Goal: Task Accomplishment & Management: Manage account settings

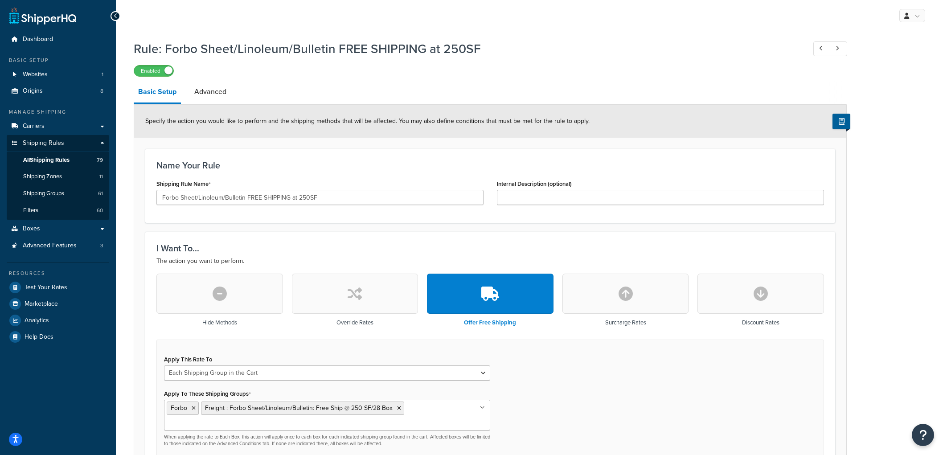
select select "SHIPPING_GROUP"
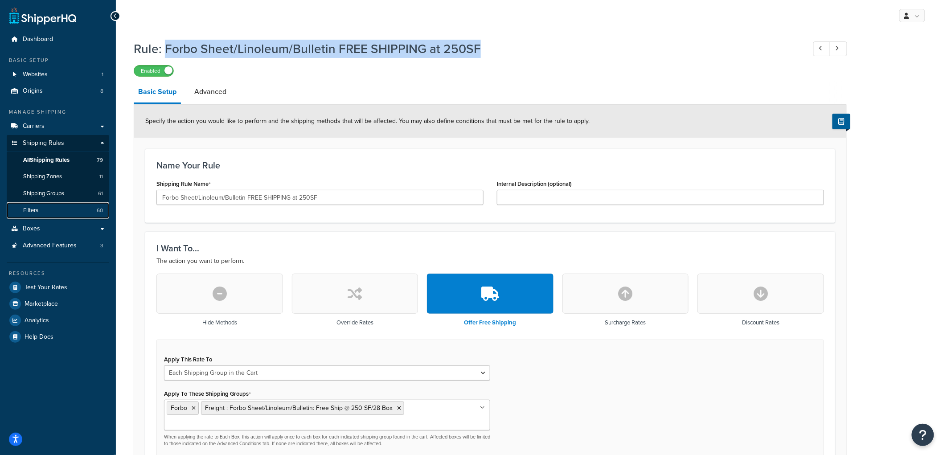
click at [47, 211] on link "Filters 60" at bounding box center [58, 210] width 102 height 16
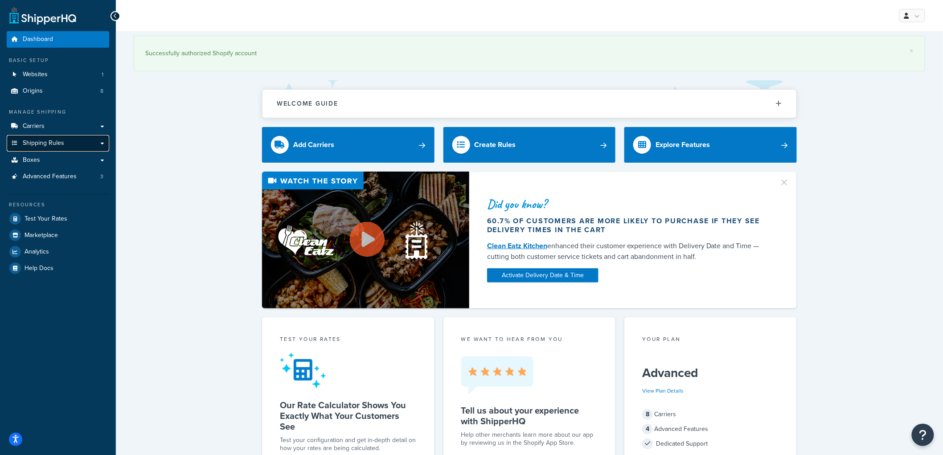
click at [50, 144] on span "Shipping Rules" at bounding box center [43, 143] width 41 height 8
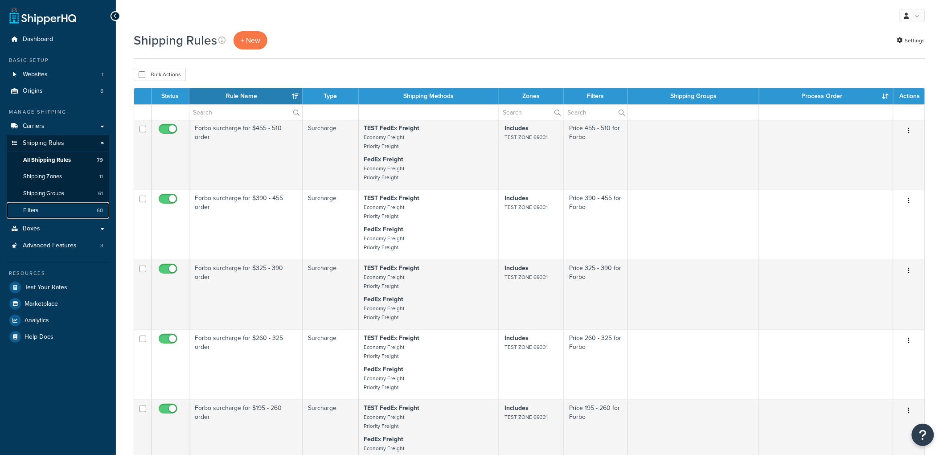
click at [47, 213] on link "Filters 60" at bounding box center [58, 210] width 102 height 16
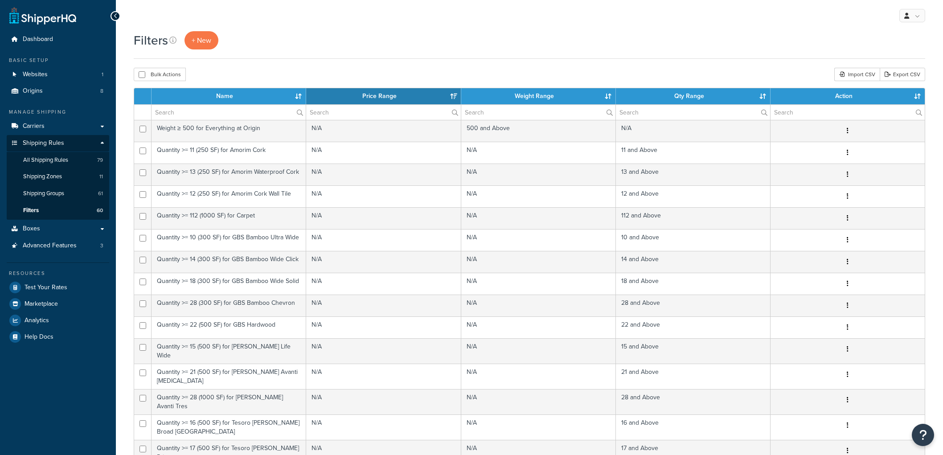
select select "15"
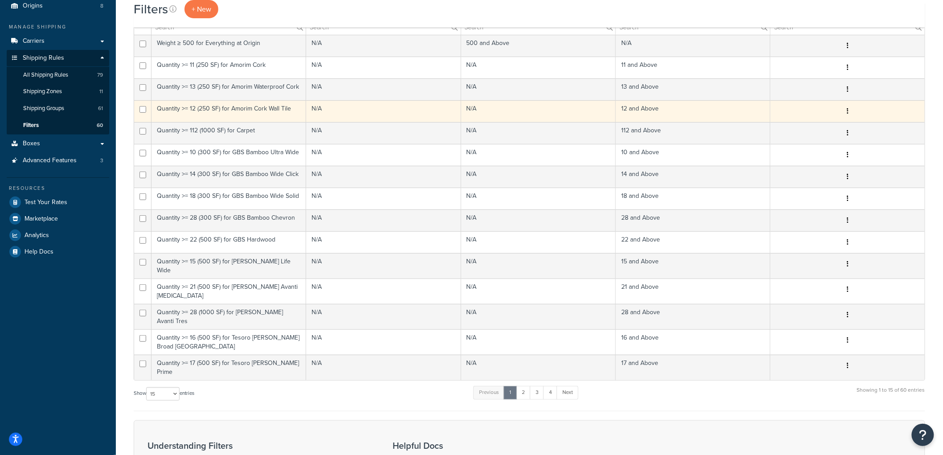
scroll to position [60, 0]
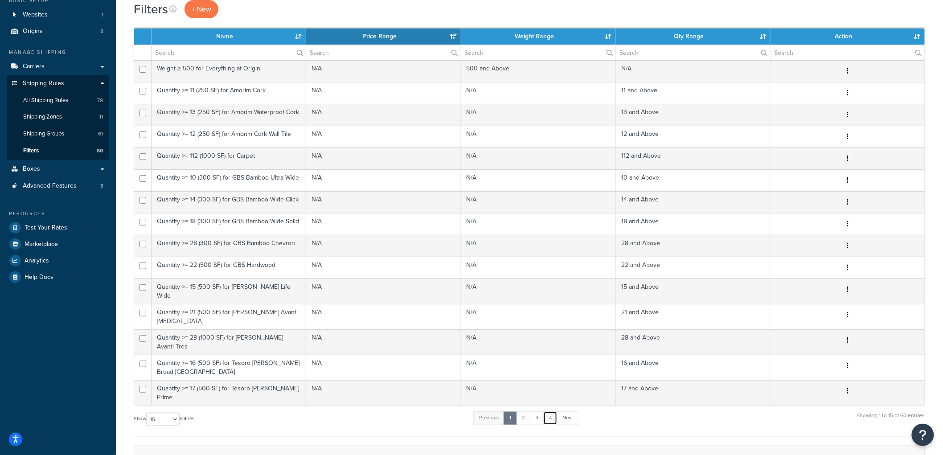
click at [553, 411] on link "4" at bounding box center [550, 417] width 14 height 13
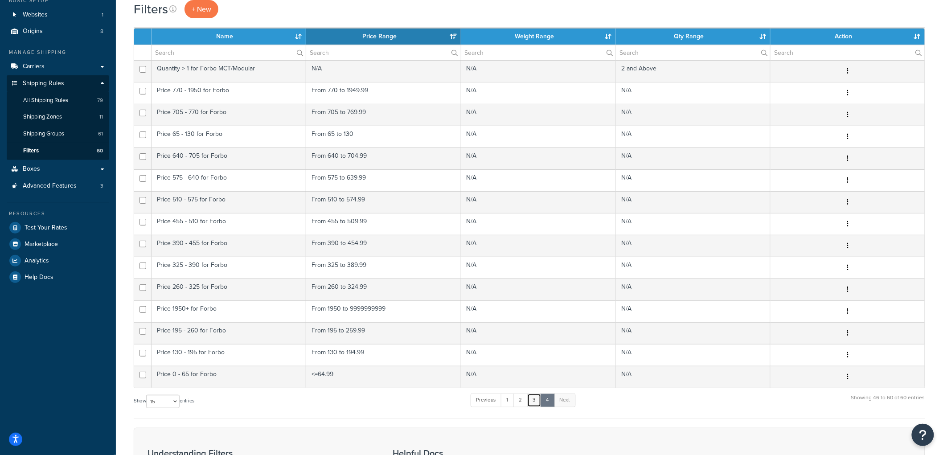
click at [540, 400] on link "3" at bounding box center [534, 399] width 14 height 13
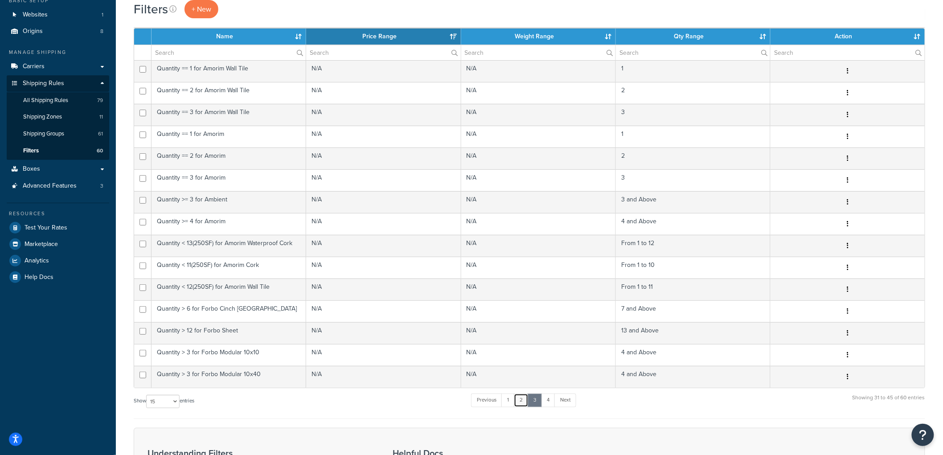
click at [523, 398] on link "2" at bounding box center [521, 399] width 15 height 13
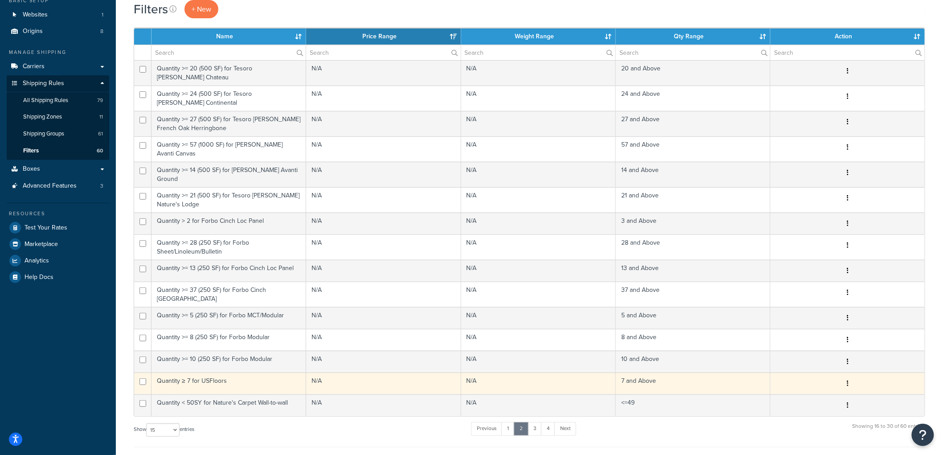
click at [223, 373] on td "Quantity ≥ 7 for USFloors" at bounding box center [229, 384] width 155 height 22
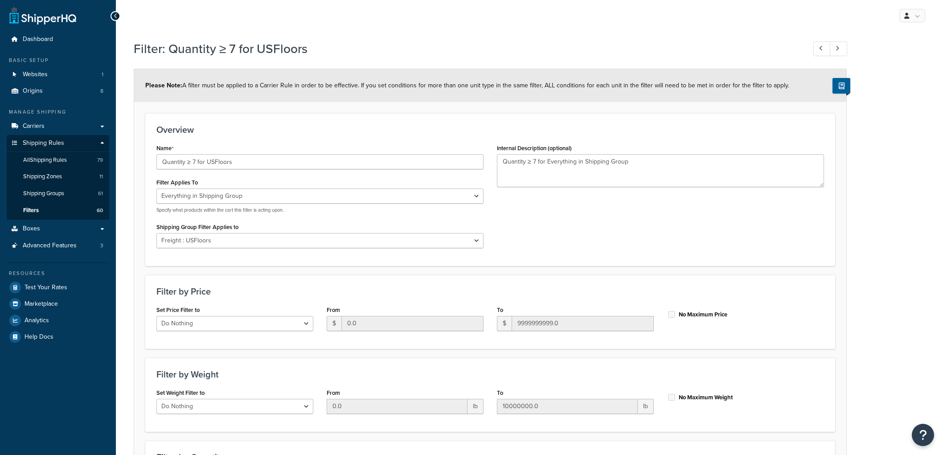
select select "SHIPPING_GROUP"
select select "298972"
select select "range"
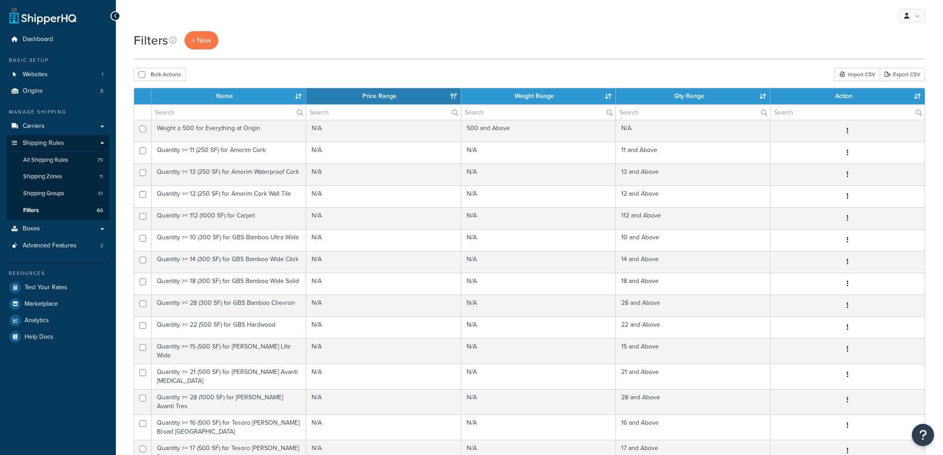
select select "15"
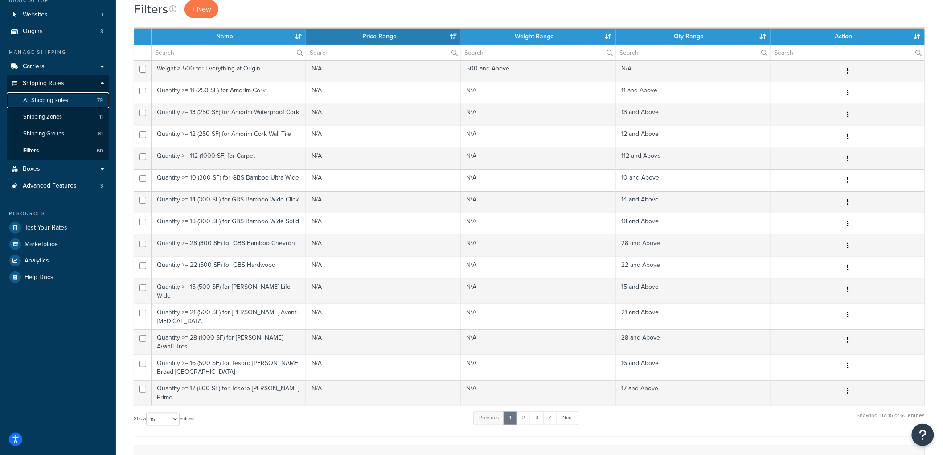
click at [74, 102] on link "All Shipping Rules 79" at bounding box center [58, 100] width 102 height 16
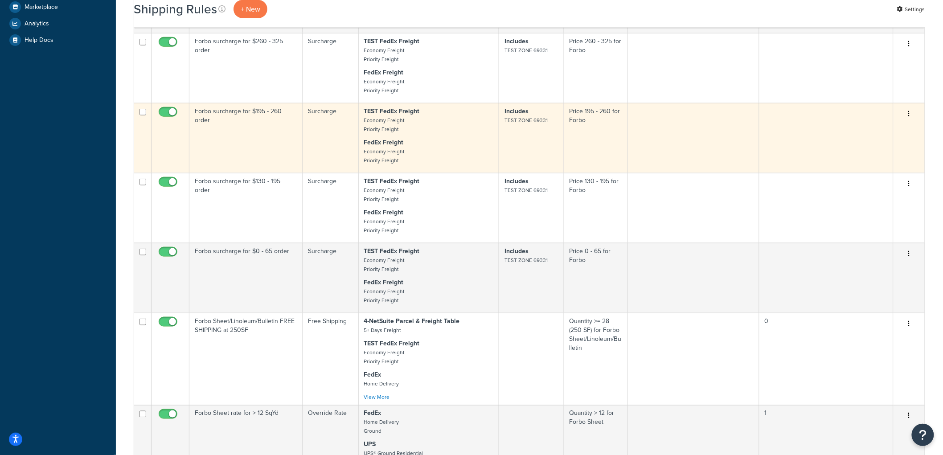
scroll to position [676, 0]
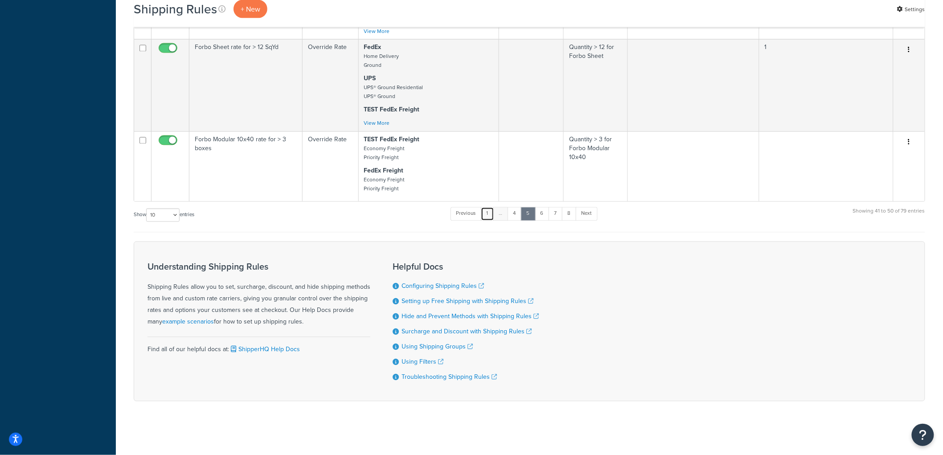
click at [491, 212] on link "1" at bounding box center [487, 213] width 13 height 13
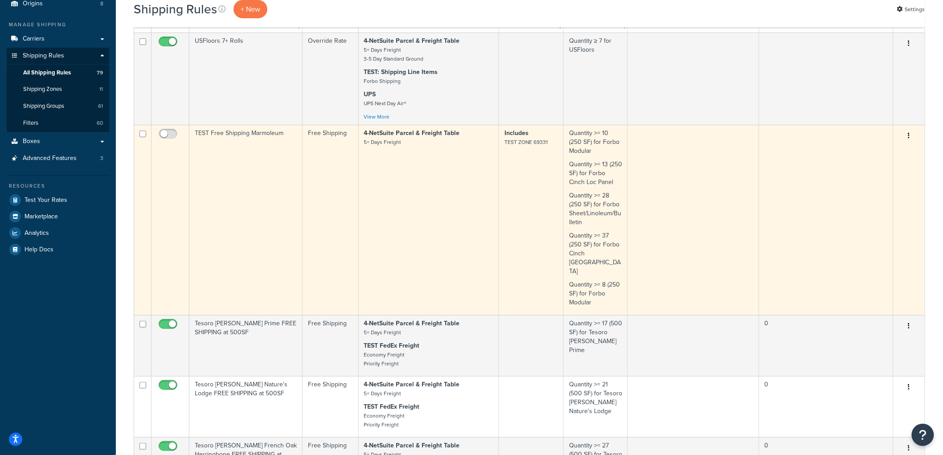
scroll to position [0, 0]
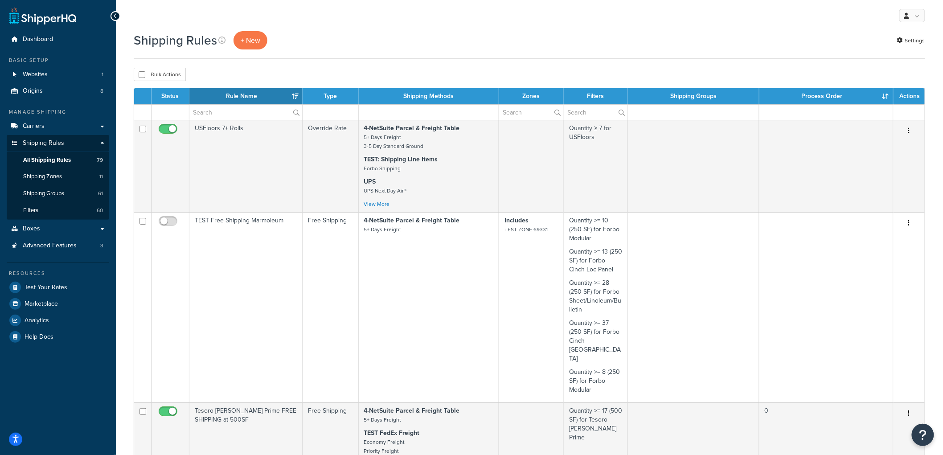
click at [299, 98] on th "Rule Name" at bounding box center [245, 96] width 113 height 16
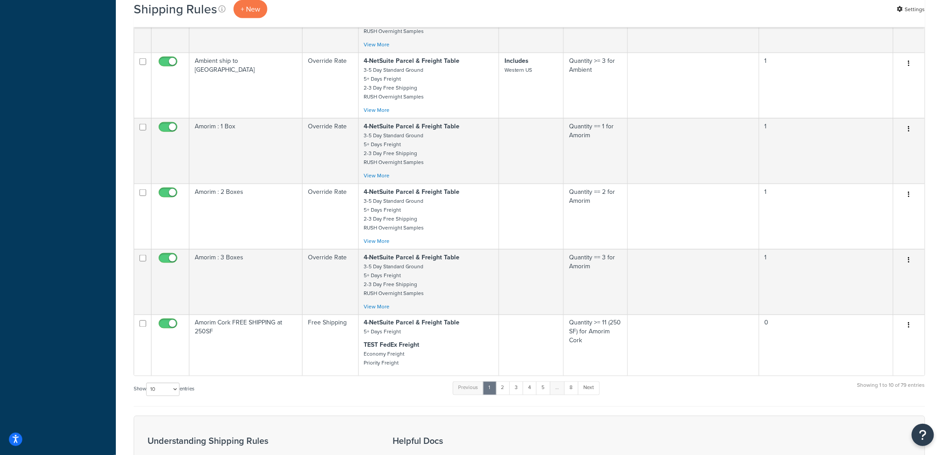
scroll to position [396, 0]
click at [508, 394] on link "2" at bounding box center [502, 387] width 15 height 13
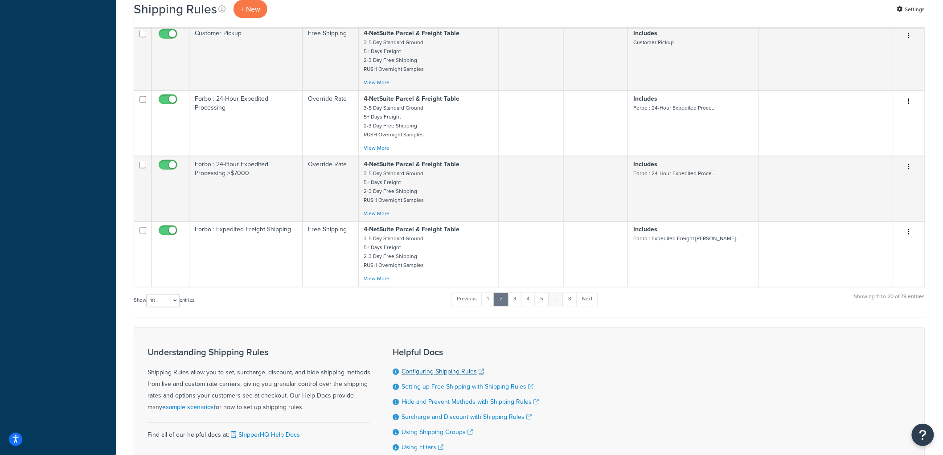
scroll to position [545, 0]
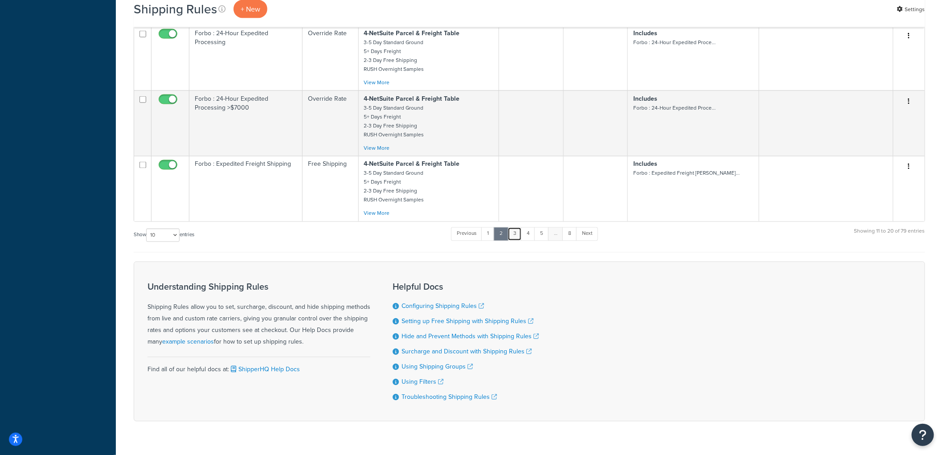
click at [513, 241] on link "3" at bounding box center [515, 233] width 14 height 13
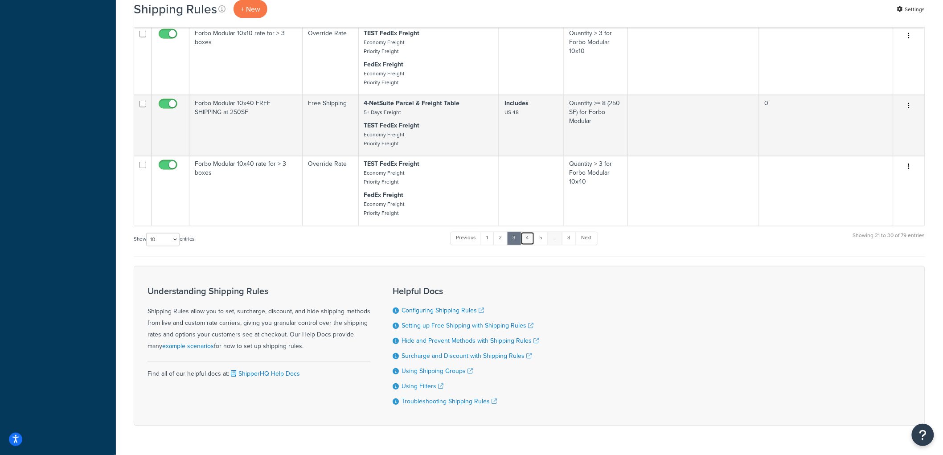
click at [526, 245] on link "4" at bounding box center [527, 238] width 14 height 13
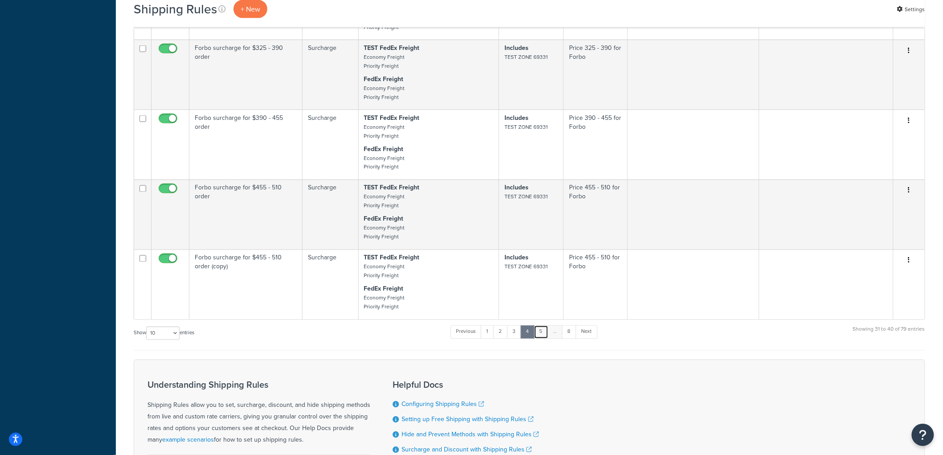
click at [540, 339] on link "5" at bounding box center [541, 331] width 15 height 13
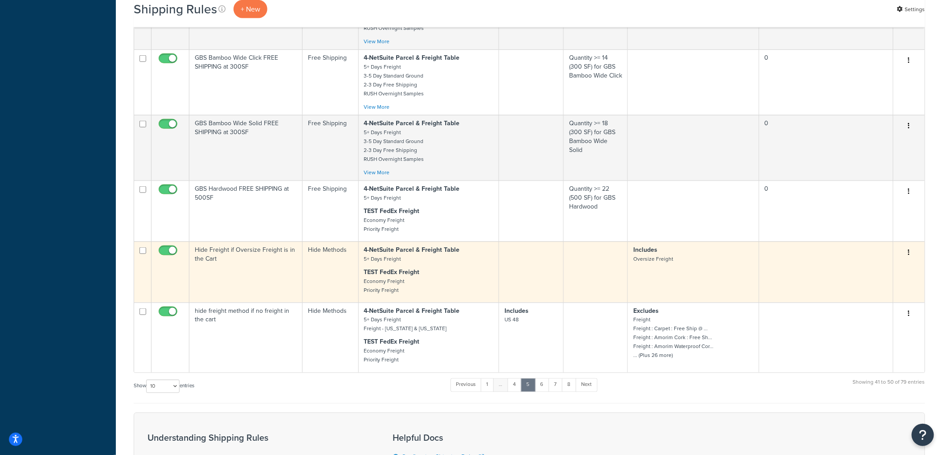
scroll to position [495, 0]
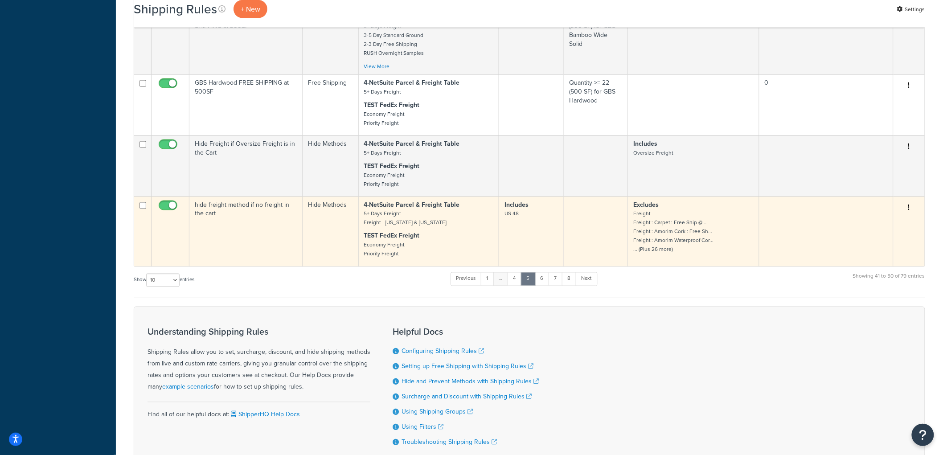
click at [264, 232] on td "hide freight method if no freight in the cart" at bounding box center [245, 232] width 113 height 70
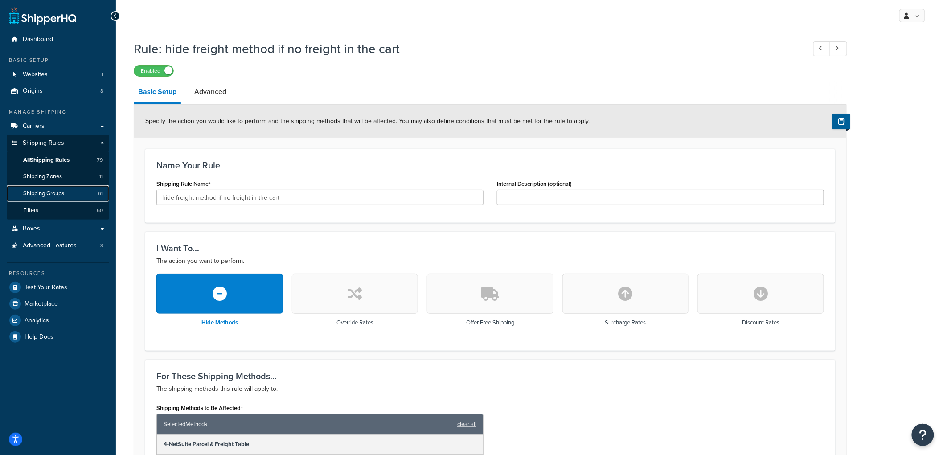
click at [46, 196] on span "Shipping Groups" at bounding box center [43, 194] width 41 height 8
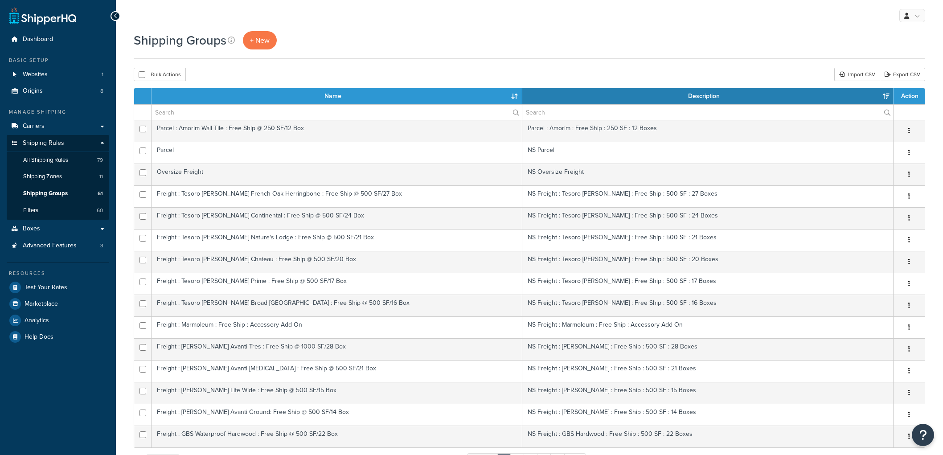
select select "15"
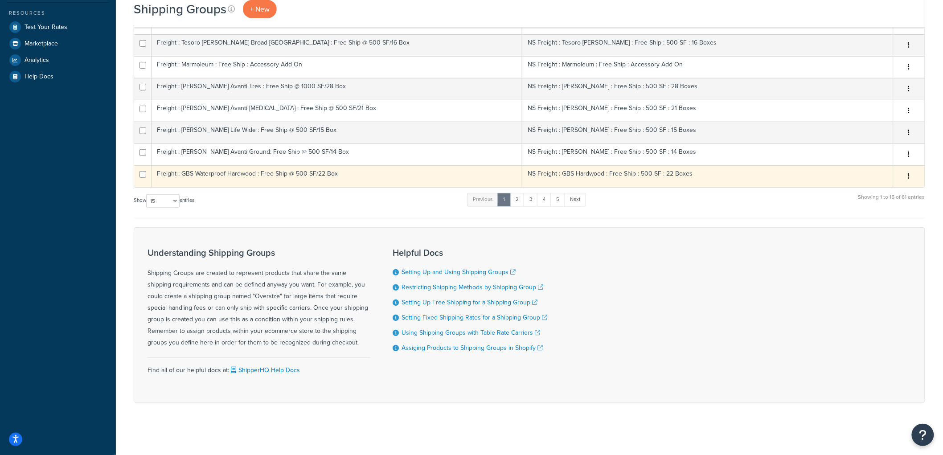
scroll to position [262, 0]
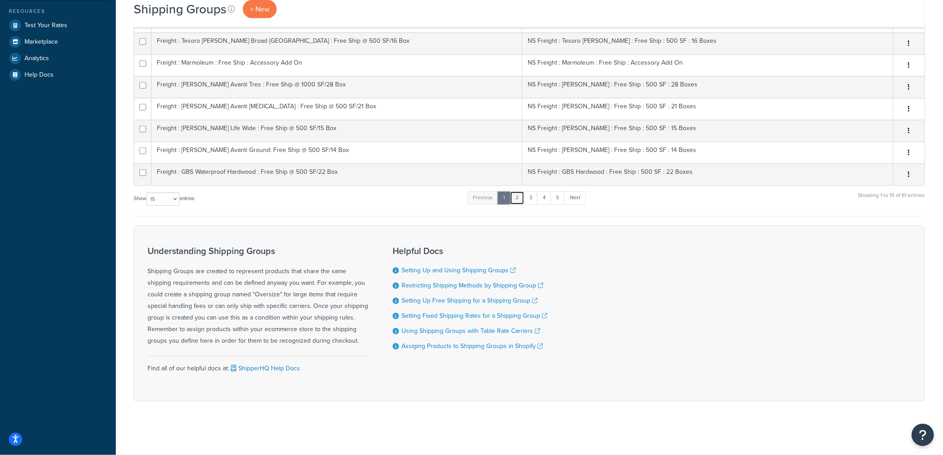
click at [524, 201] on link "2" at bounding box center [517, 197] width 15 height 13
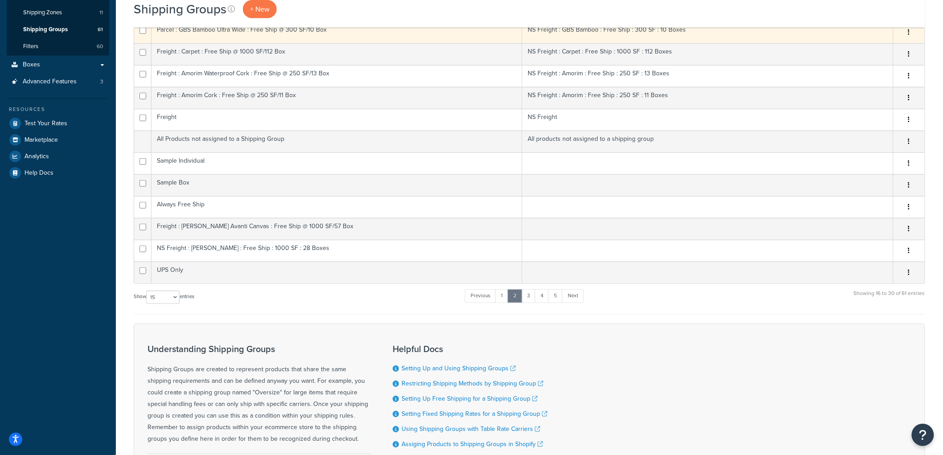
scroll to position [247, 0]
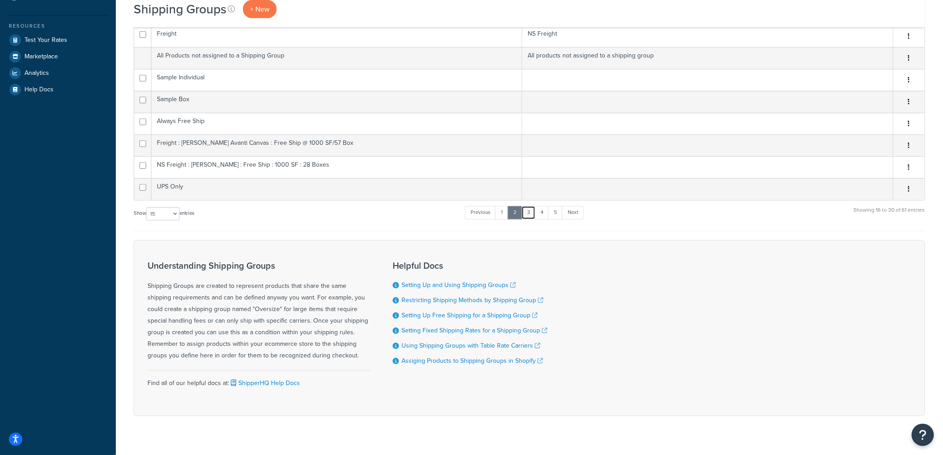
click at [528, 215] on link "3" at bounding box center [528, 212] width 14 height 13
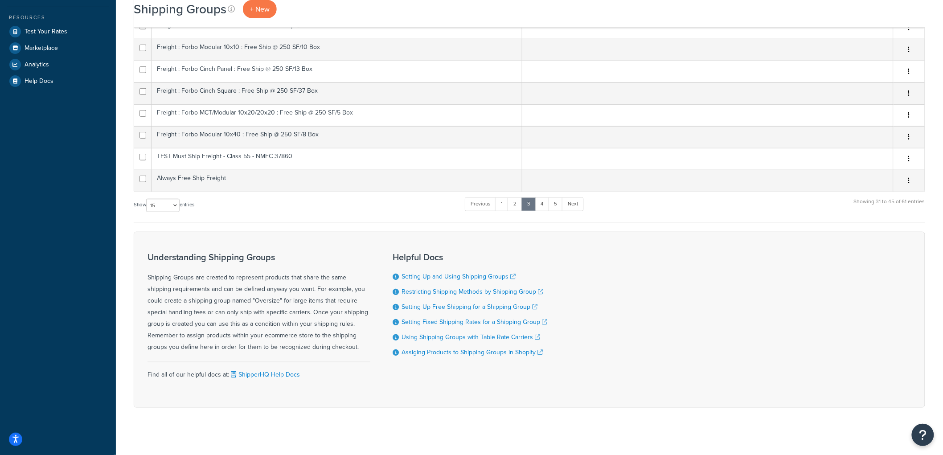
scroll to position [262, 0]
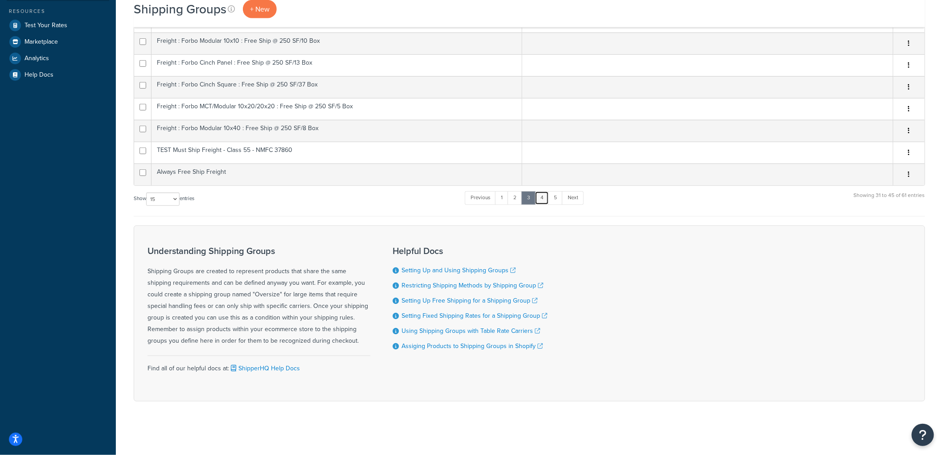
click at [542, 199] on link "4" at bounding box center [542, 197] width 14 height 13
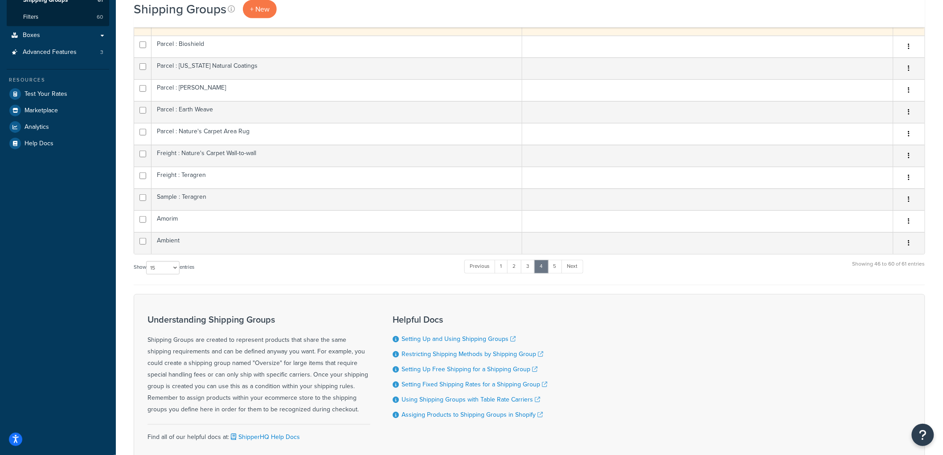
scroll to position [247, 0]
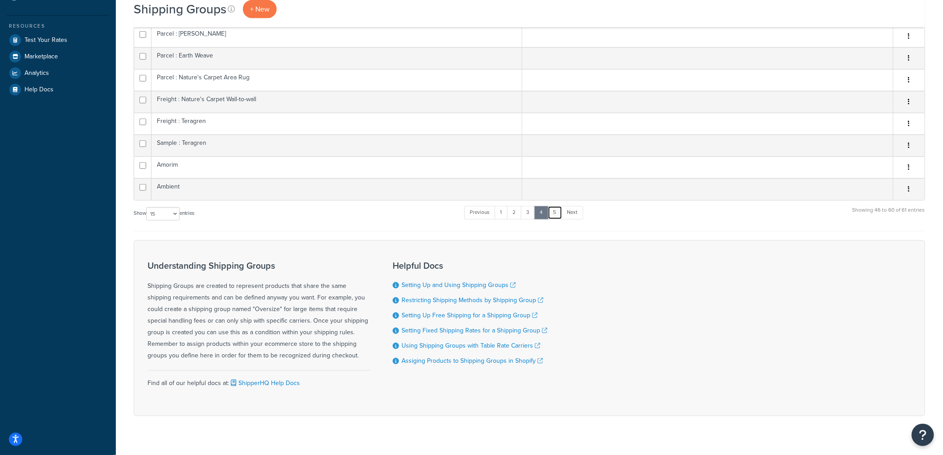
click at [554, 214] on link "5" at bounding box center [555, 212] width 15 height 13
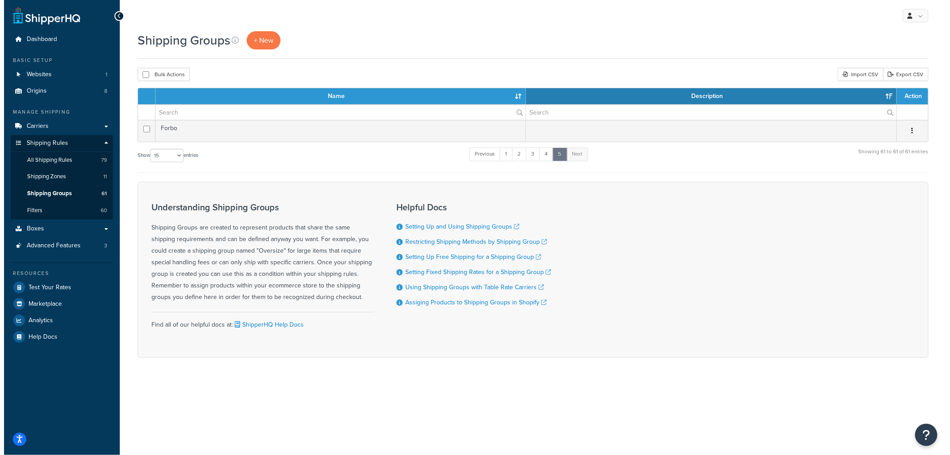
scroll to position [0, 0]
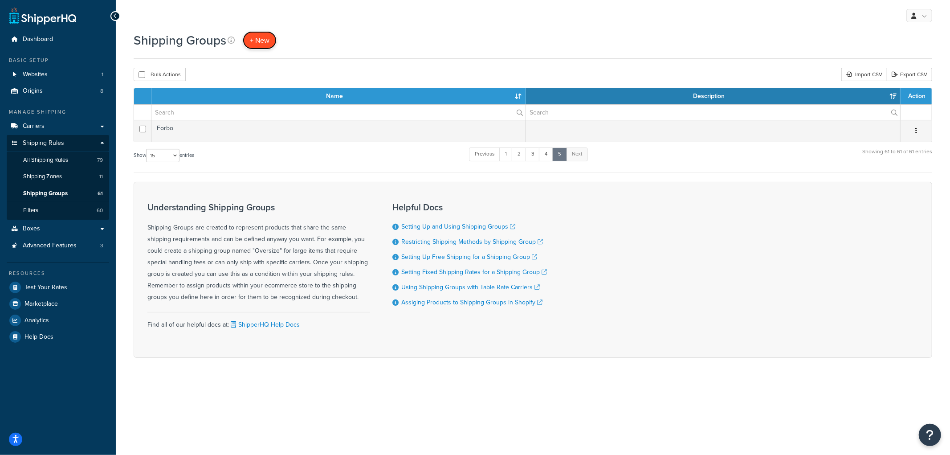
click at [270, 38] on link "+ New" at bounding box center [260, 40] width 34 height 18
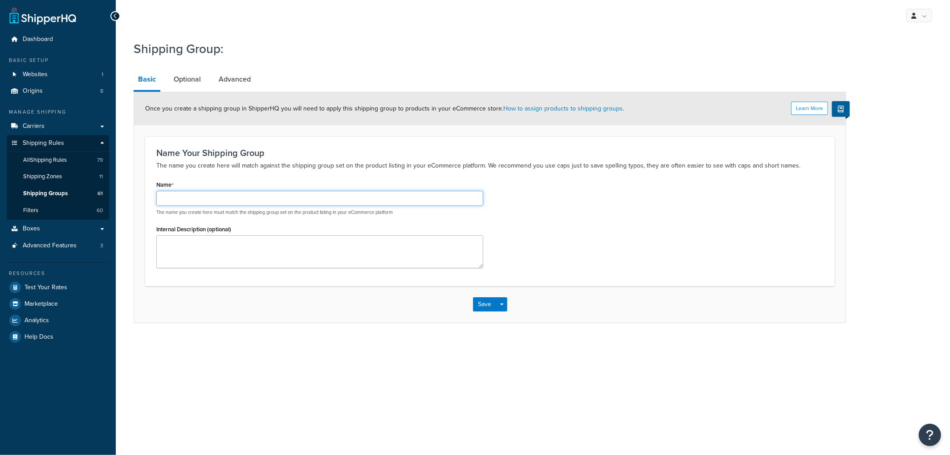
click at [258, 194] on input "Name" at bounding box center [319, 198] width 327 height 15
type input "Parcel : USFloors"
click at [265, 156] on h3 "Name Your Shipping Group" at bounding box center [489, 153] width 667 height 10
click at [480, 295] on div "Save Save Dropdown Save and Edit Save and Duplicate Save and Create New" at bounding box center [490, 304] width 712 height 37
click at [482, 300] on button "Save" at bounding box center [485, 304] width 24 height 14
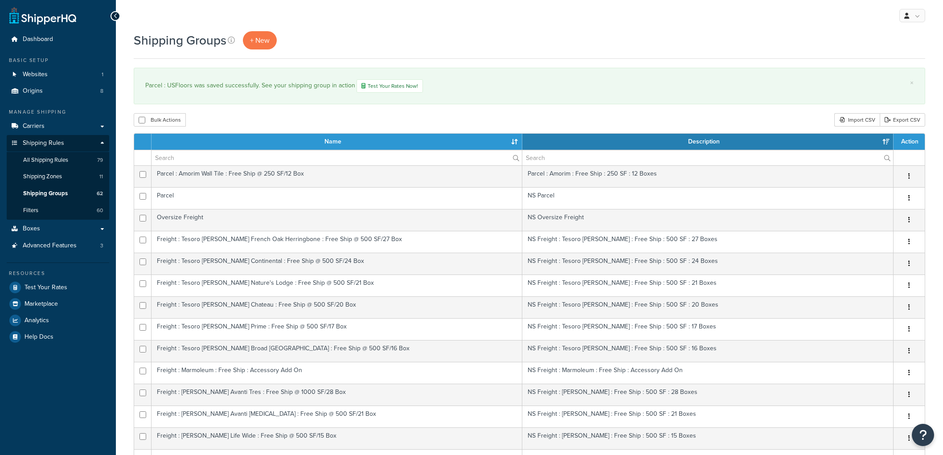
select select "15"
click at [71, 160] on link "All Shipping Rules 79" at bounding box center [58, 160] width 102 height 16
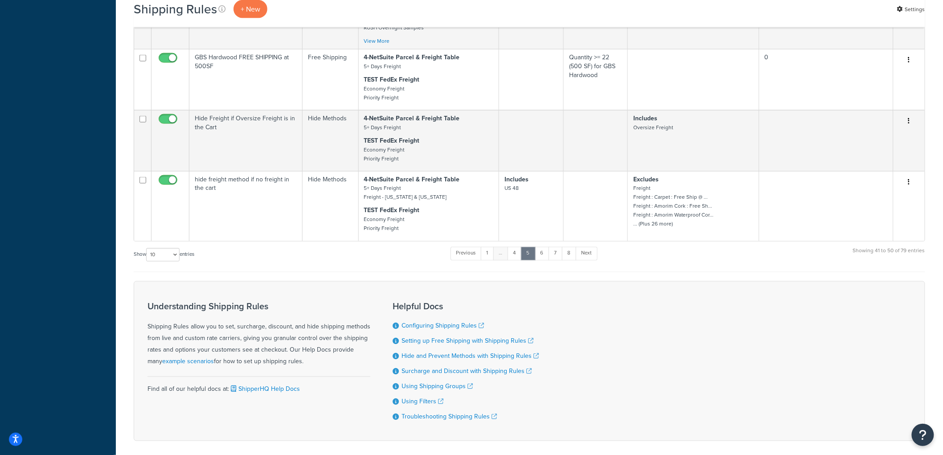
scroll to position [571, 0]
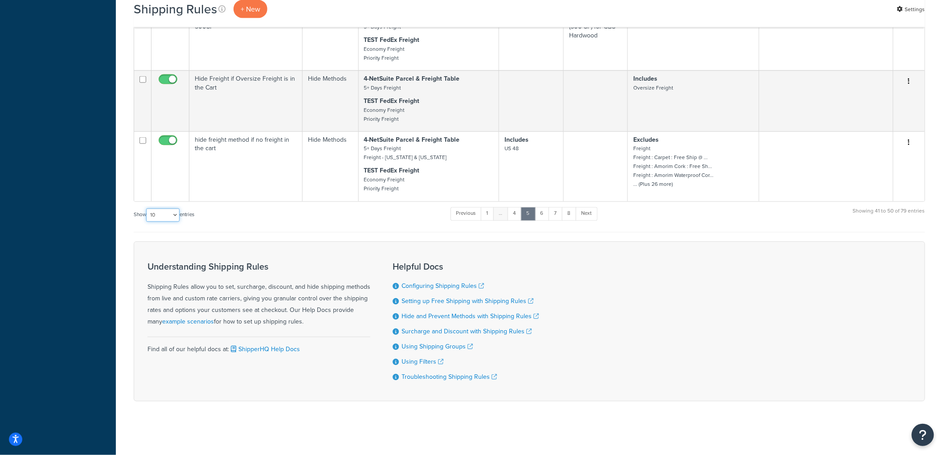
click at [153, 214] on select "10 15 25 50 100 1000" at bounding box center [162, 215] width 33 height 13
click at [147, 209] on select "10 15 25 50 100 1000" at bounding box center [162, 215] width 33 height 13
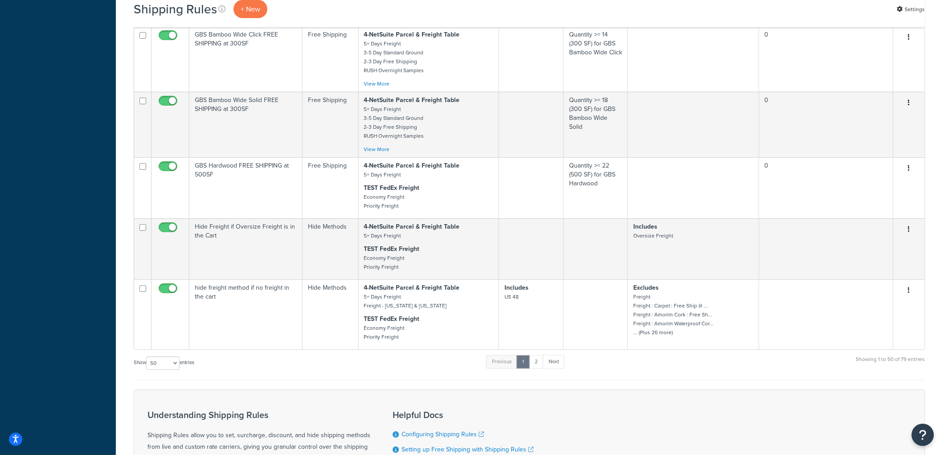
scroll to position [3195, 0]
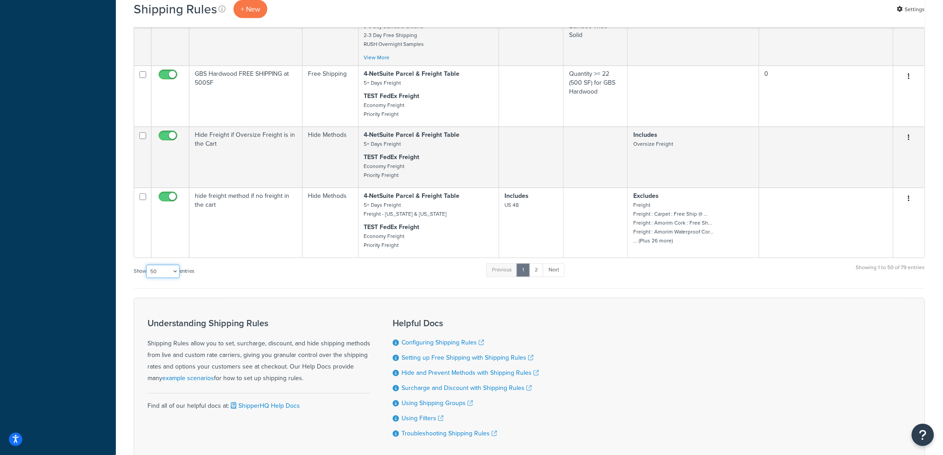
click at [156, 278] on select "10 15 25 50 100 1000" at bounding box center [162, 271] width 33 height 13
select select "100"
click at [147, 278] on select "10 15 25 50 100 1000" at bounding box center [162, 271] width 33 height 13
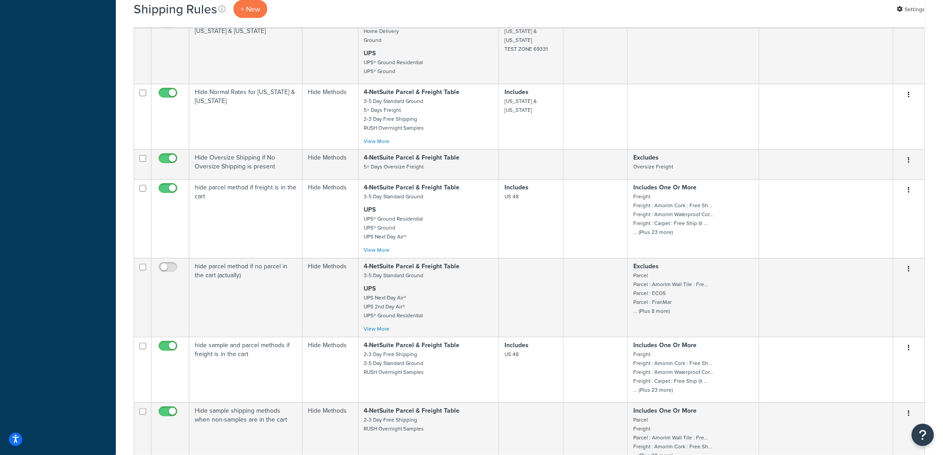
scroll to position [3492, 0]
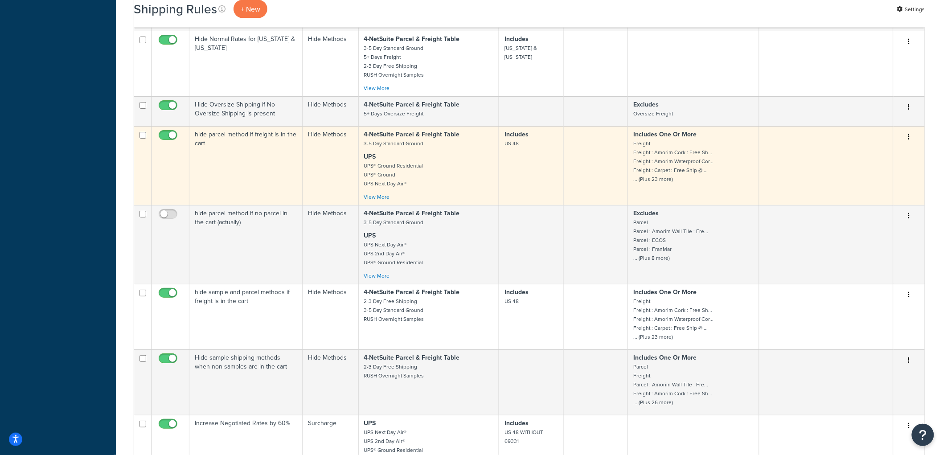
click at [234, 205] on td "hide parcel method if freight is in the cart" at bounding box center [245, 165] width 113 height 79
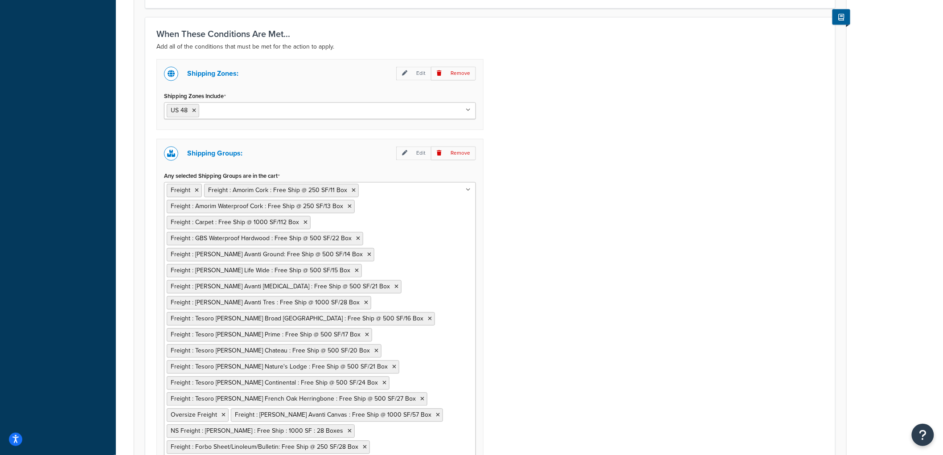
scroll to position [637, 0]
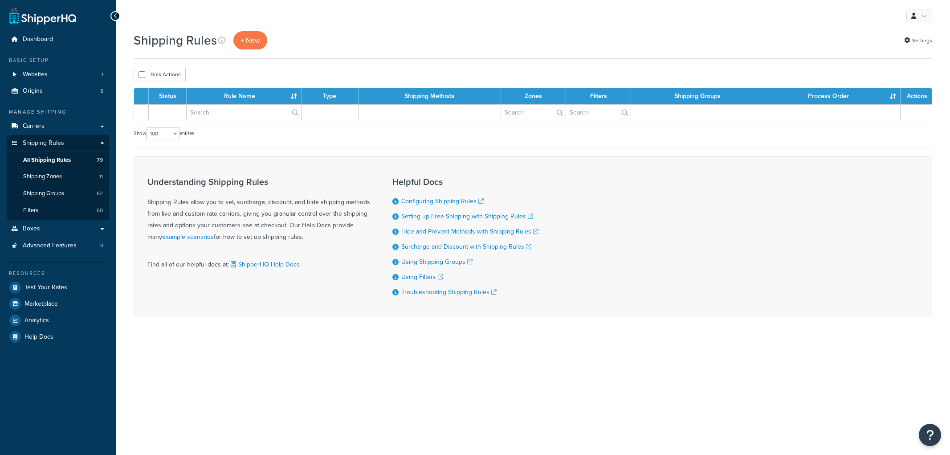
select select "100"
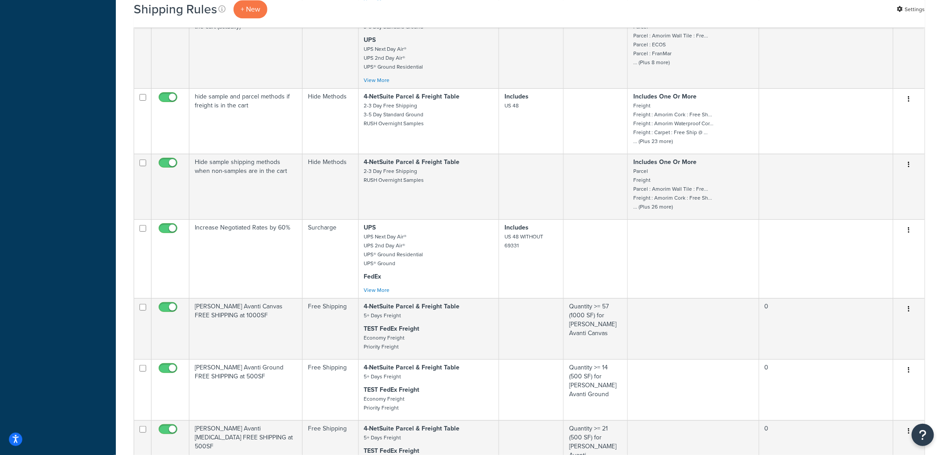
scroll to position [3690, 0]
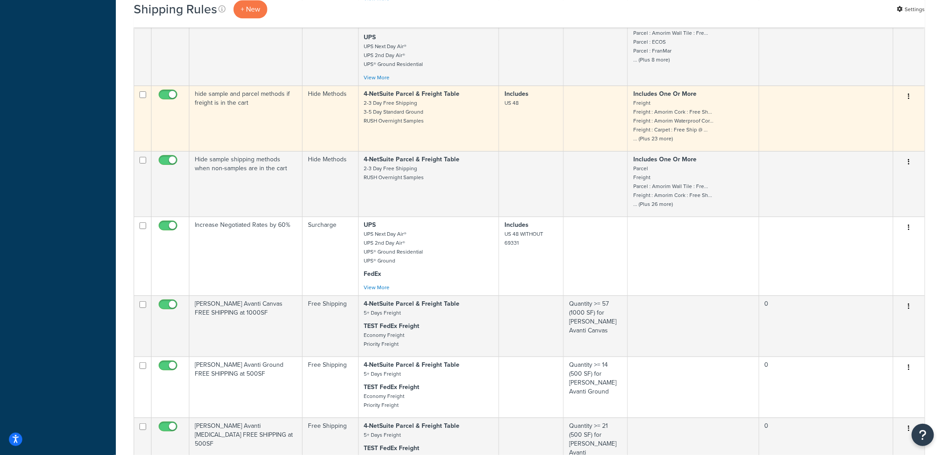
click at [290, 151] on td "hide sample and parcel methods if freight is in the cart" at bounding box center [245, 119] width 113 height 66
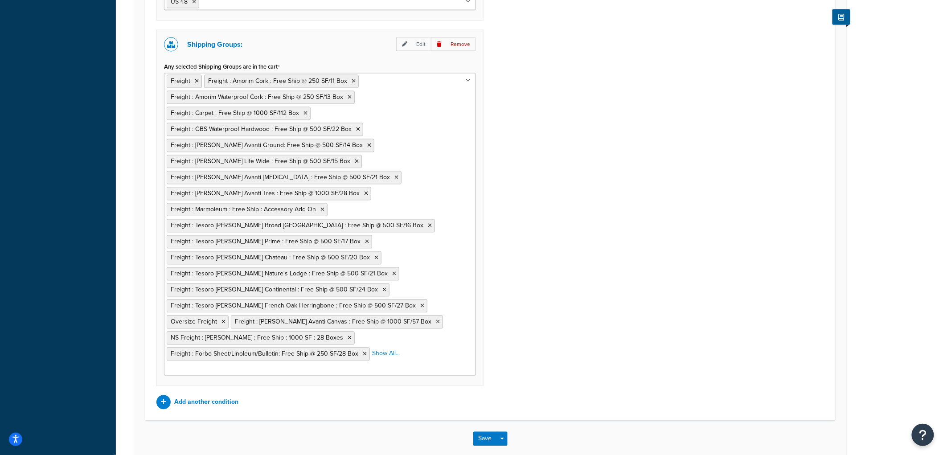
scroll to position [660, 0]
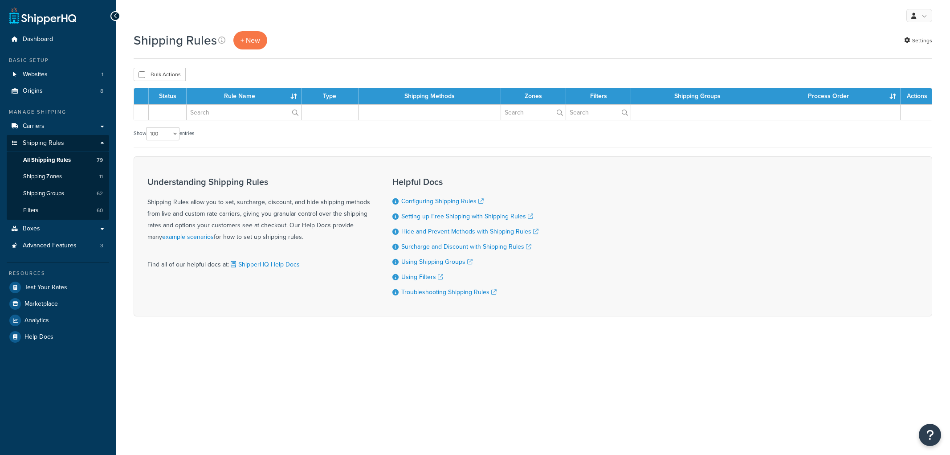
select select "100"
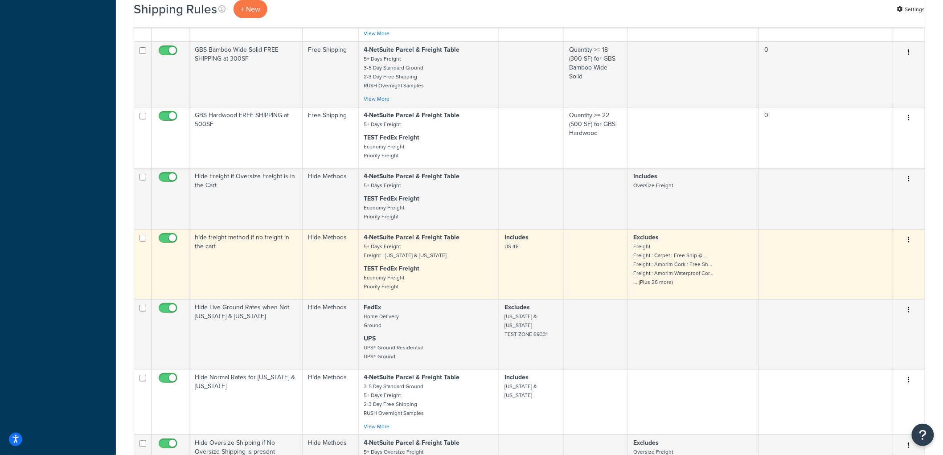
scroll to position [3096, 0]
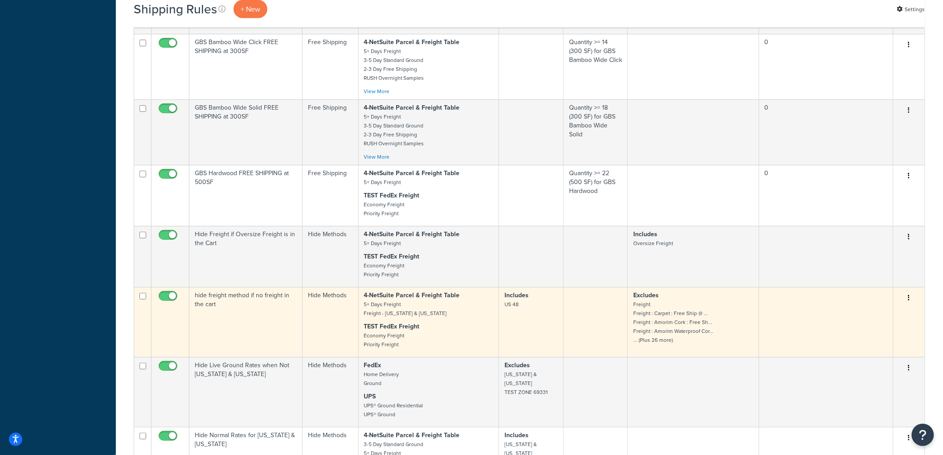
click at [262, 344] on td "hide freight method if no freight in the cart" at bounding box center [245, 322] width 113 height 70
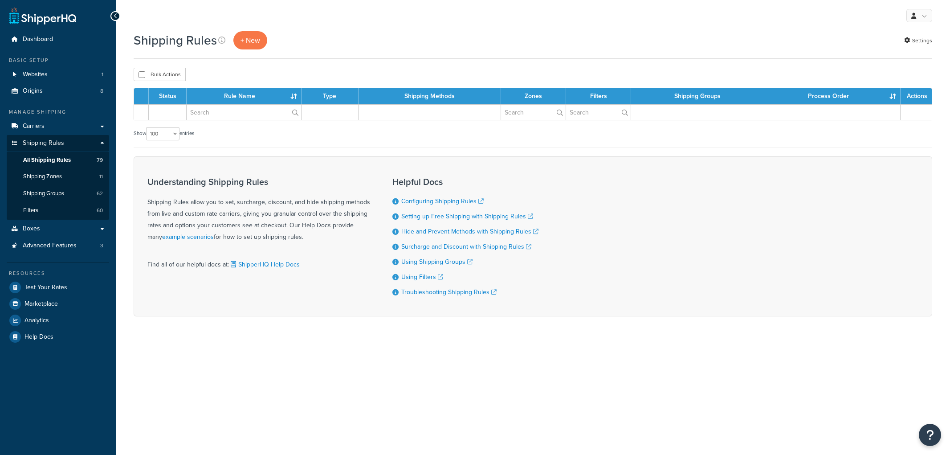
select select "100"
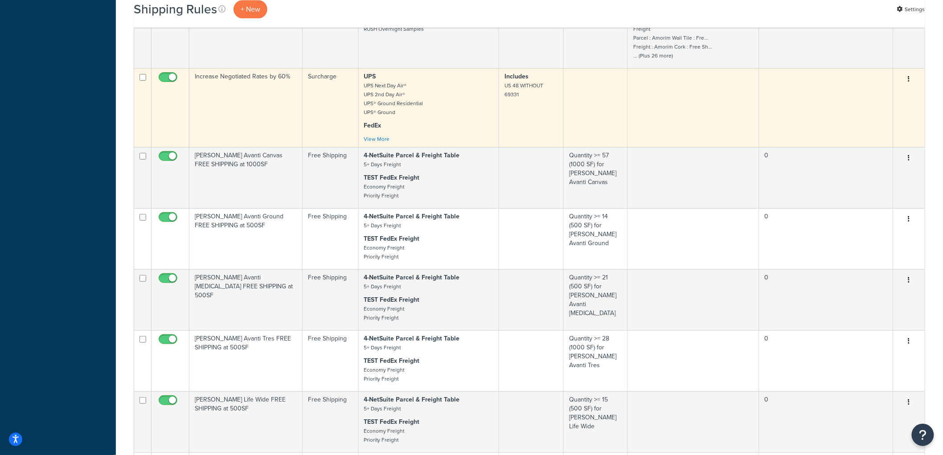
scroll to position [3789, 0]
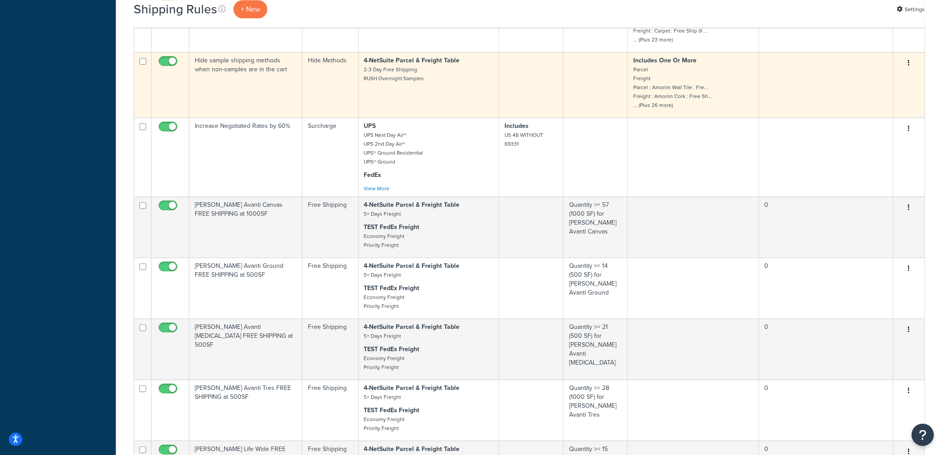
click at [264, 118] on td "Hide sample shipping methods when non-samples are in the cart" at bounding box center [245, 85] width 113 height 66
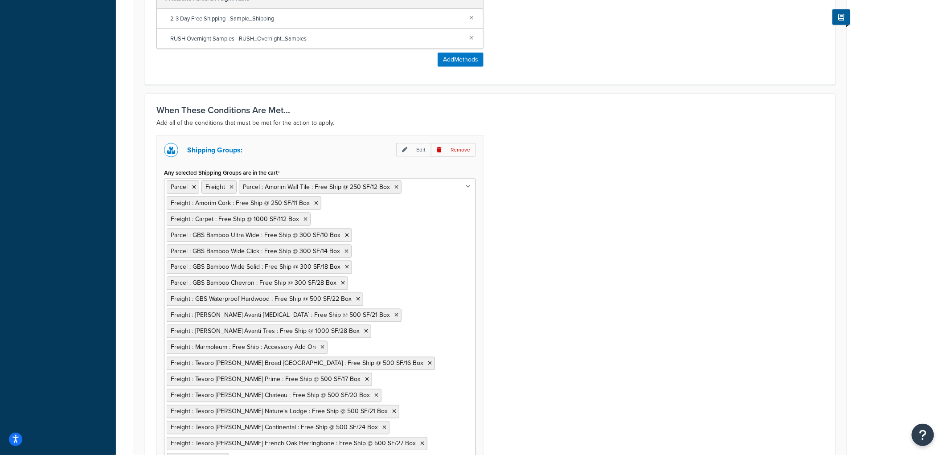
scroll to position [586, 0]
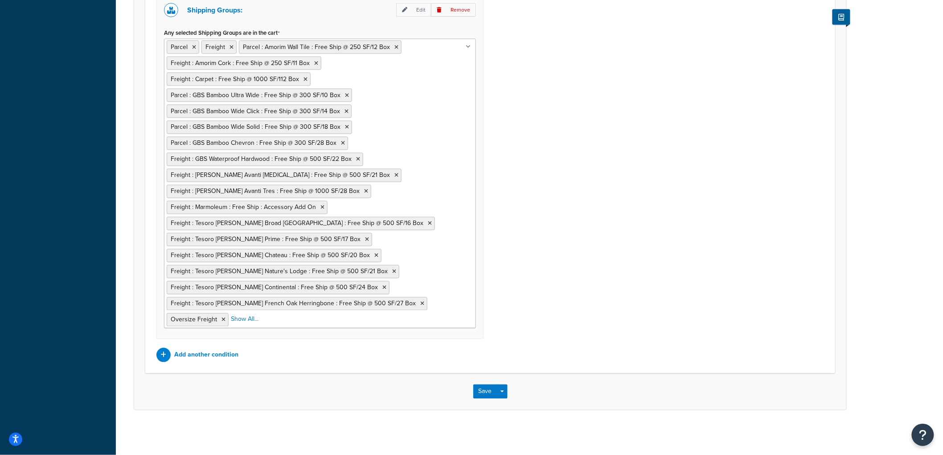
click at [411, 180] on ul "Parcel Freight Parcel : Amorim Wall Tile : Free Ship @ 250 SF/12 Box Freight : …" at bounding box center [320, 184] width 312 height 290
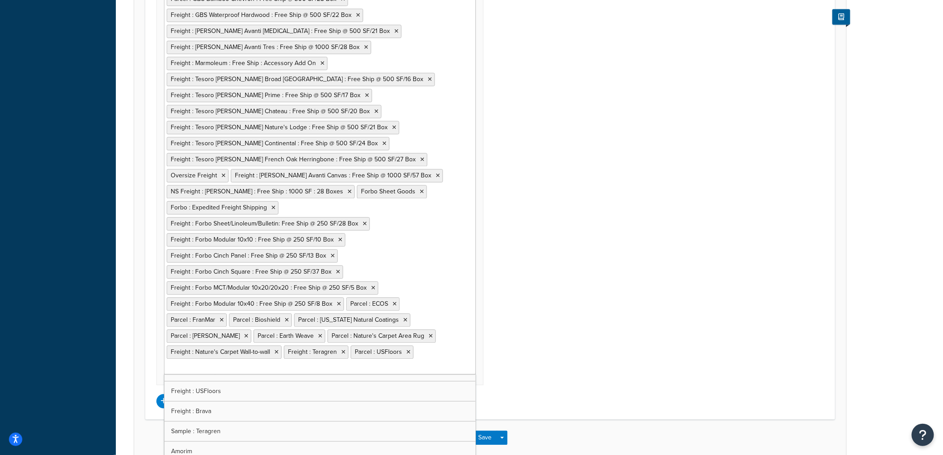
scroll to position [237, 0]
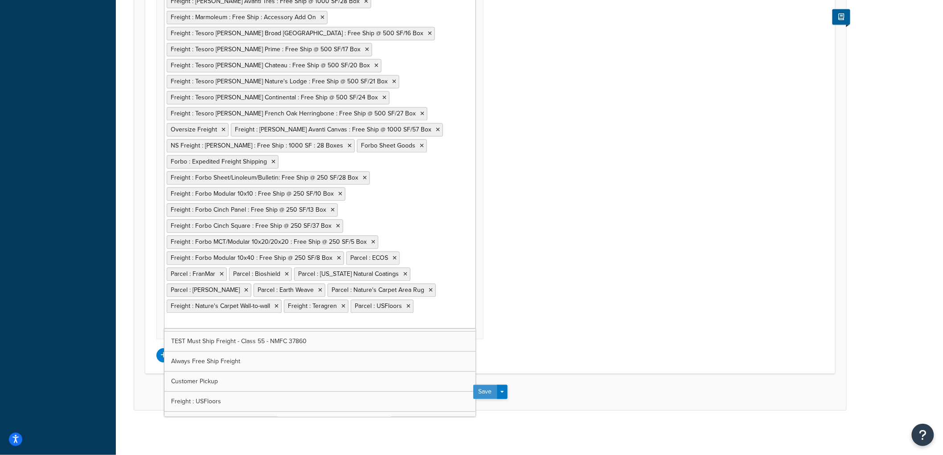
click at [487, 389] on button "Save" at bounding box center [485, 392] width 24 height 14
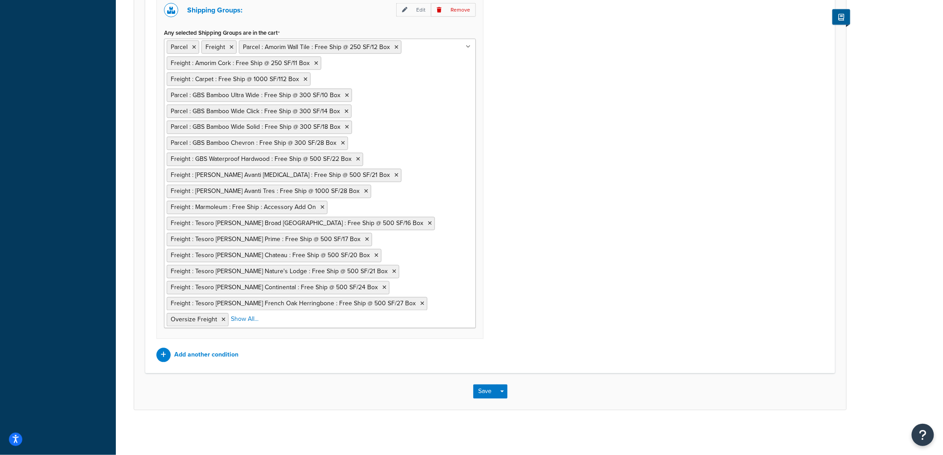
scroll to position [0, 0]
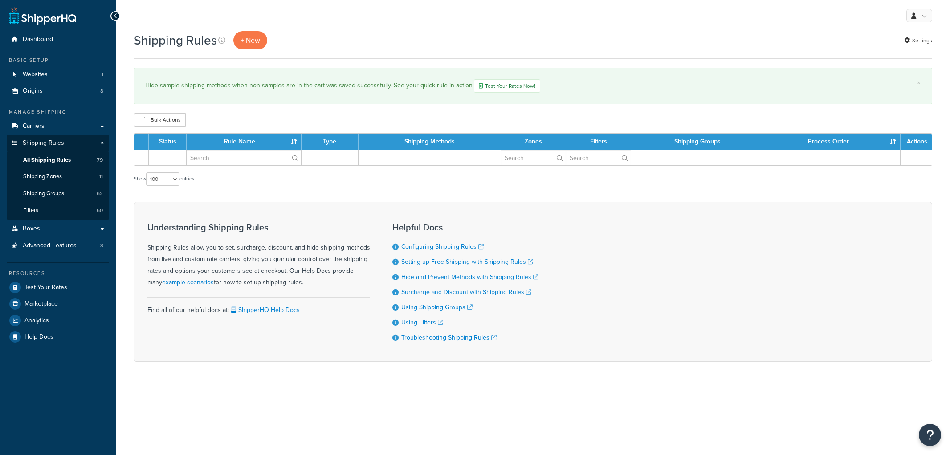
select select "100"
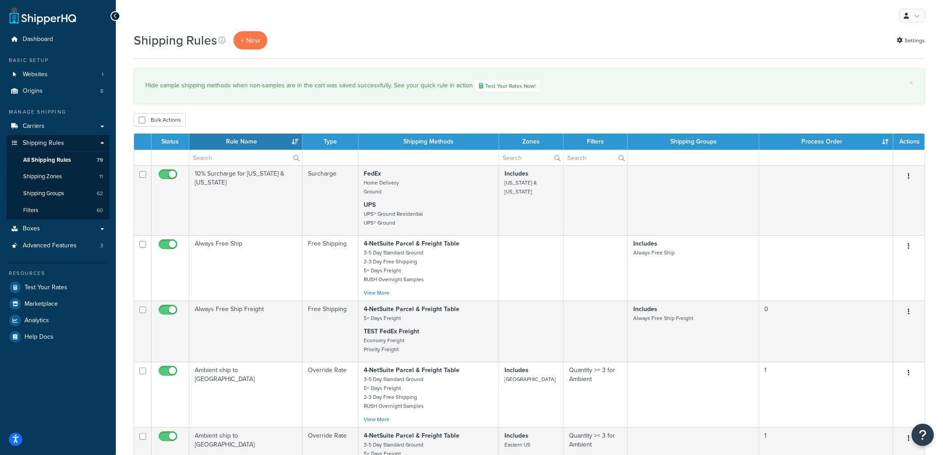
click at [336, 119] on div "Bulk Actions Duplicate [GEOGRAPHIC_DATA]" at bounding box center [529, 119] width 791 height 13
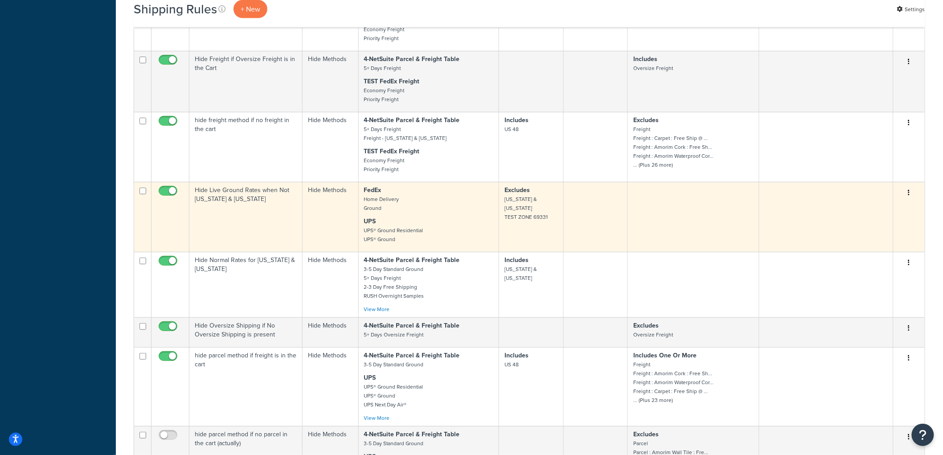
scroll to position [3317, 0]
